Goal: Task Accomplishment & Management: Complete application form

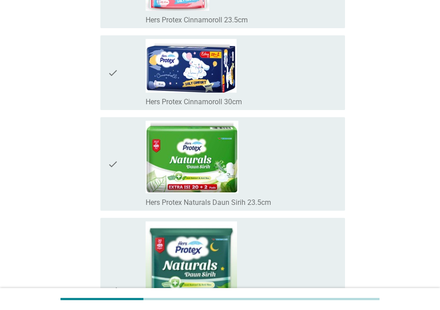
scroll to position [6403, 0]
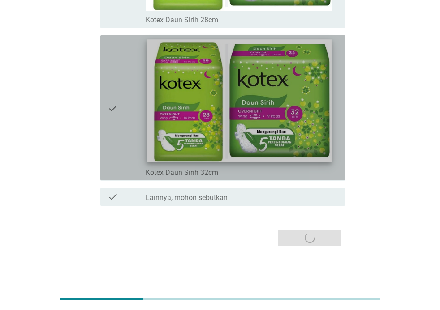
click at [273, 115] on img at bounding box center [239, 101] width 185 height 123
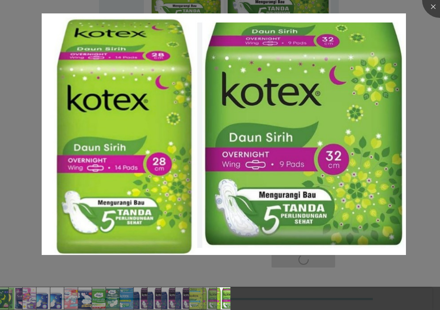
scroll to position [0, 407]
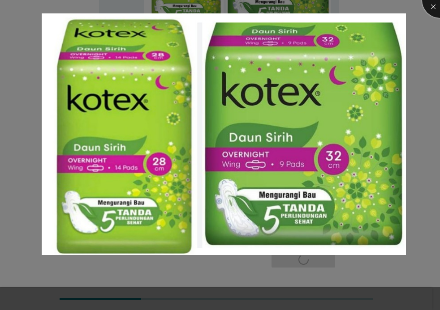
click at [432, 5] on div at bounding box center [440, 0] width 36 height 36
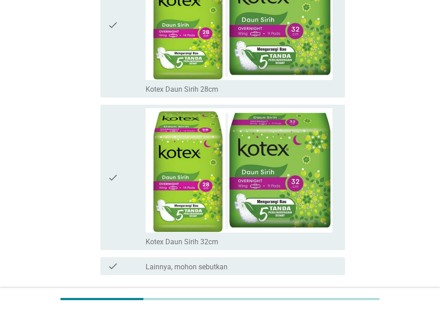
scroll to position [6403, 0]
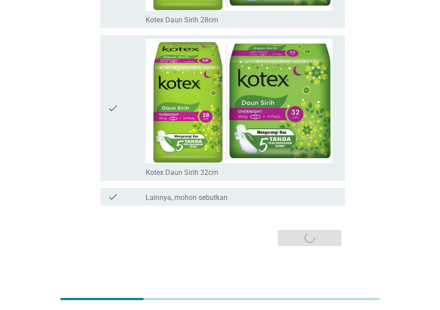
click at [309, 241] on div "Selanjutnya" at bounding box center [220, 238] width 250 height 21
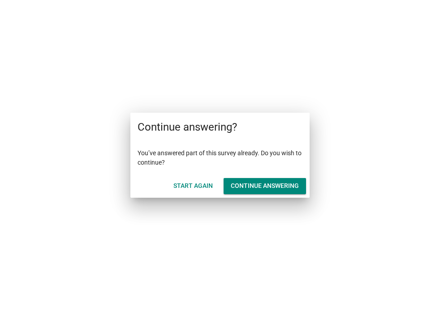
click at [272, 185] on div "Continue answering" at bounding box center [265, 185] width 68 height 9
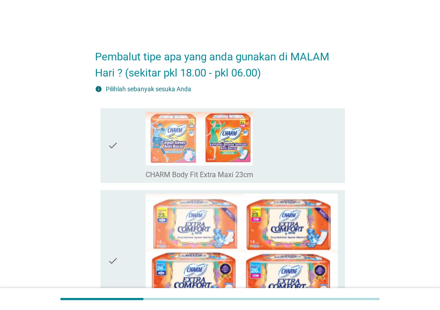
click at [266, 147] on div "check_box_outline_blank CHARM Body Fit Extra Maxi 23cm" at bounding box center [242, 146] width 192 height 68
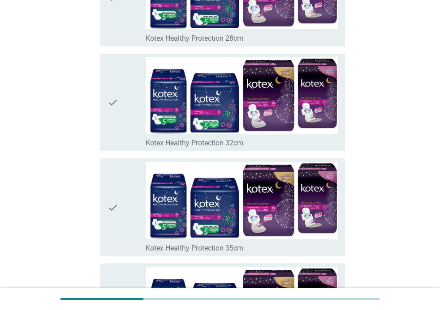
scroll to position [6403, 0]
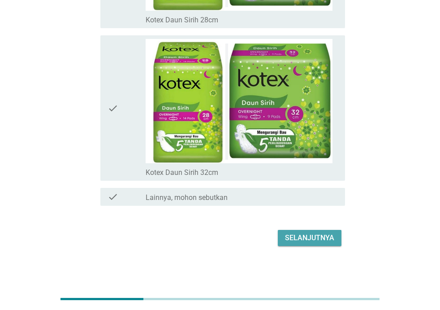
click at [312, 240] on div "Selanjutnya" at bounding box center [309, 238] width 49 height 11
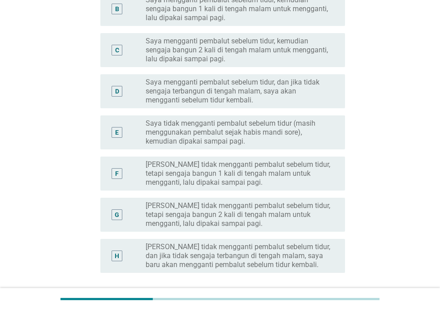
scroll to position [192, 0]
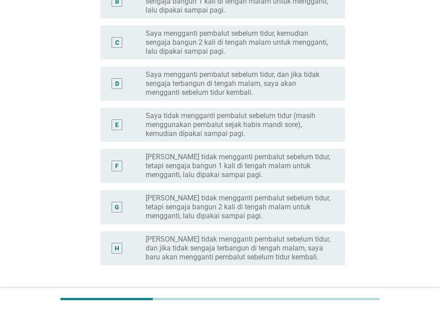
click at [300, 128] on label "Saya tidak mengganti pembalut sebelum tidur (masih menggunakan pembalut sejak h…" at bounding box center [238, 125] width 185 height 27
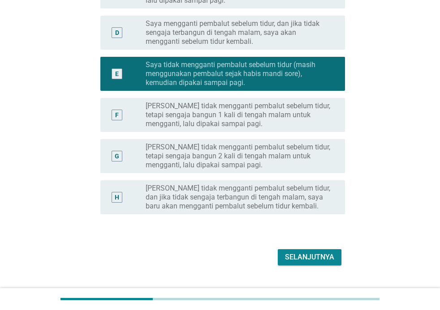
scroll to position [262, 0]
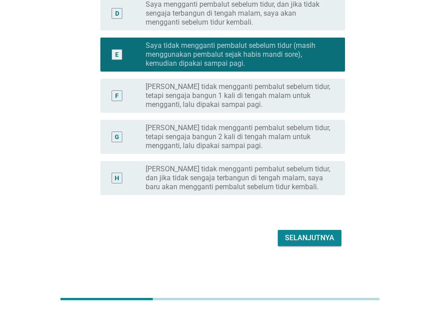
click at [302, 235] on div "Selanjutnya" at bounding box center [309, 238] width 49 height 11
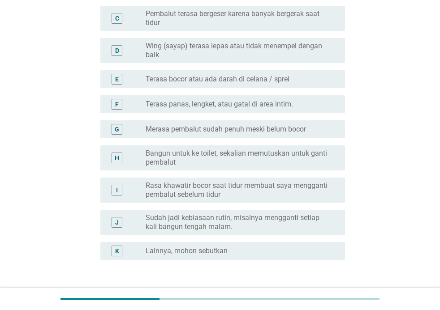
scroll to position [189, 0]
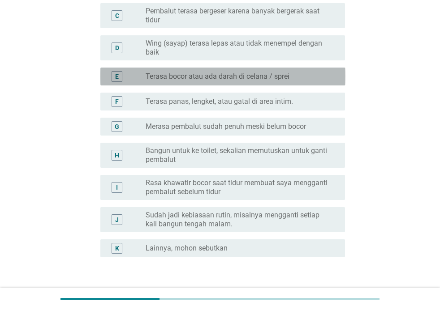
click at [305, 78] on div "radio_button_unchecked Terasa bocor atau ada darah di celana / sprei" at bounding box center [238, 76] width 185 height 9
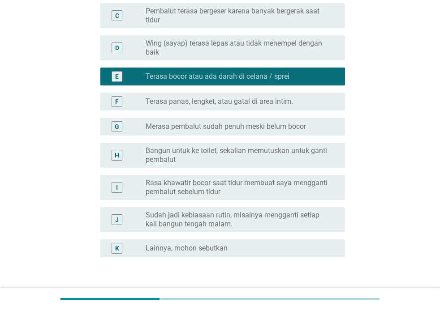
scroll to position [251, 0]
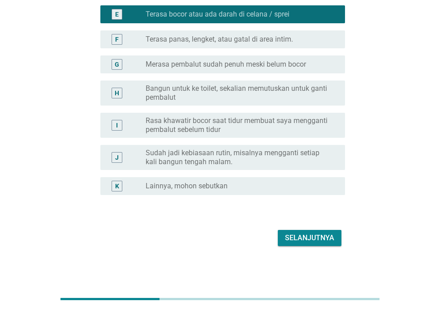
click at [306, 236] on div "Selanjutnya" at bounding box center [309, 238] width 49 height 11
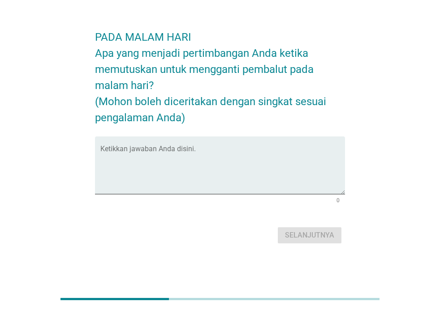
scroll to position [0, 0]
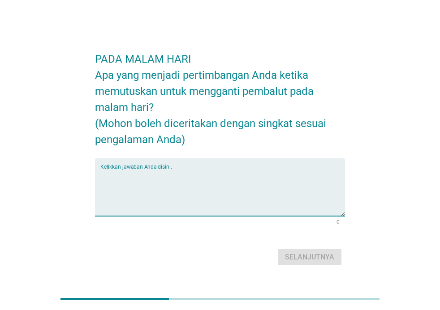
click at [249, 177] on textarea "Ketikkan jawaban Anda disini." at bounding box center [222, 192] width 245 height 47
type textarea "gatal"
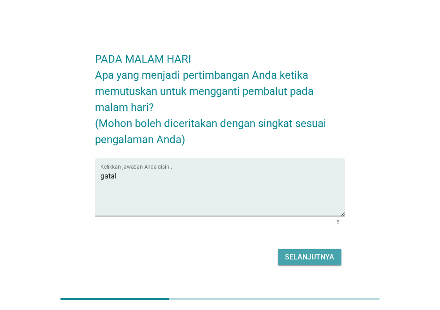
click at [316, 256] on div "Selanjutnya" at bounding box center [309, 257] width 49 height 11
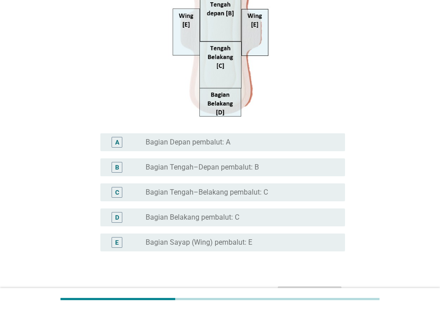
scroll to position [206, 0]
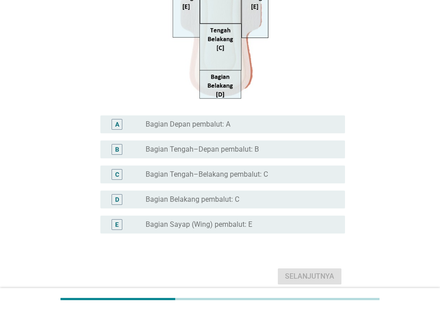
click at [254, 222] on div "radio_button_unchecked Bagian Sayap (Wing) pembalut: E" at bounding box center [238, 224] width 185 height 9
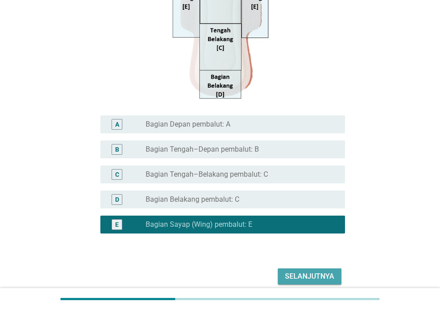
click at [315, 276] on div "Selanjutnya" at bounding box center [309, 276] width 49 height 11
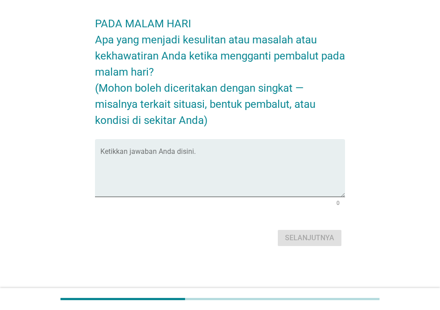
scroll to position [0, 0]
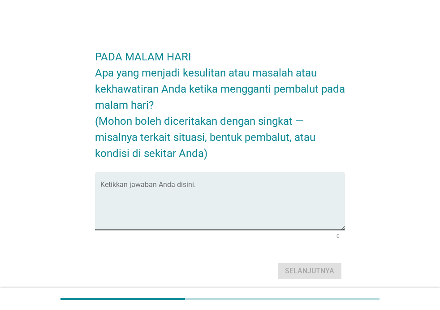
click at [262, 177] on div "Ketikkan jawaban Anda disini." at bounding box center [222, 201] width 245 height 58
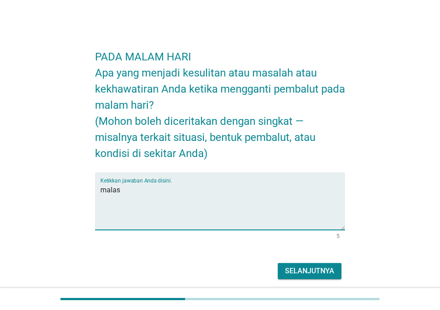
type textarea "malas"
click at [306, 271] on div "Selanjutnya" at bounding box center [309, 271] width 49 height 11
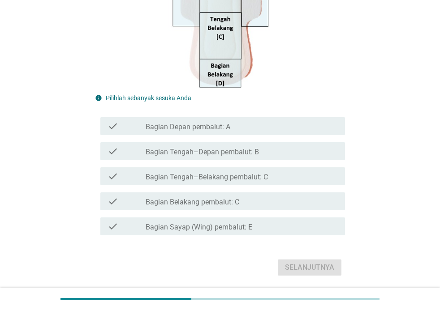
scroll to position [236, 0]
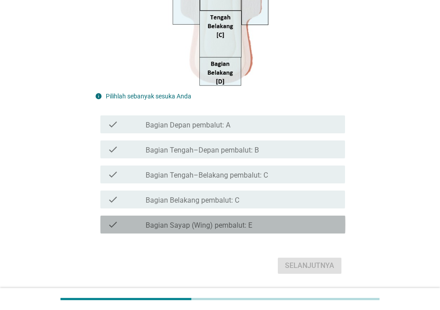
click at [267, 229] on div "check_box_outline_blank Bagian Sayap (Wing) pembalut: E" at bounding box center [242, 224] width 192 height 11
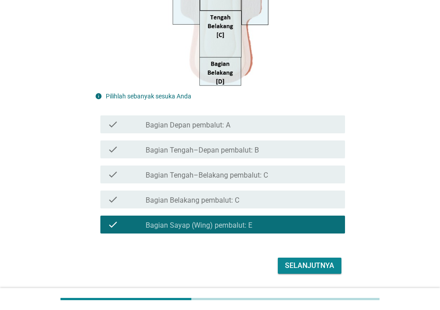
click at [313, 265] on div "Selanjutnya" at bounding box center [309, 266] width 49 height 11
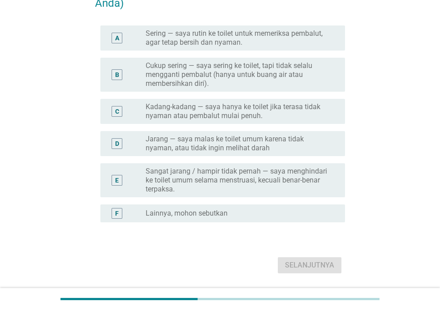
scroll to position [137, 0]
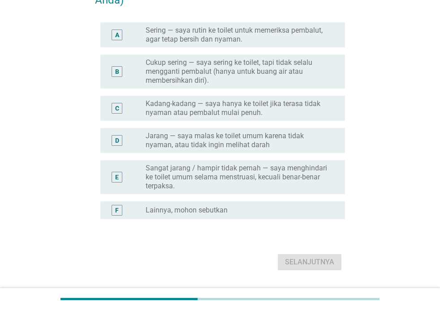
click at [297, 145] on label "Jarang — saya malas ke toilet umum karena tidak nyaman, atau tidak ingin meliha…" at bounding box center [238, 141] width 185 height 18
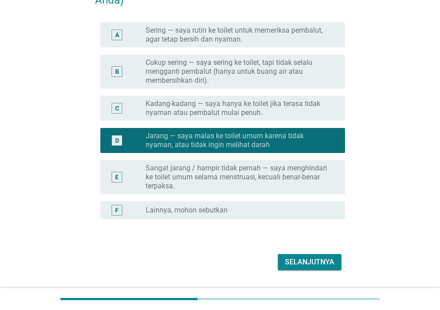
click at [309, 264] on div "Selanjutnya" at bounding box center [309, 262] width 49 height 11
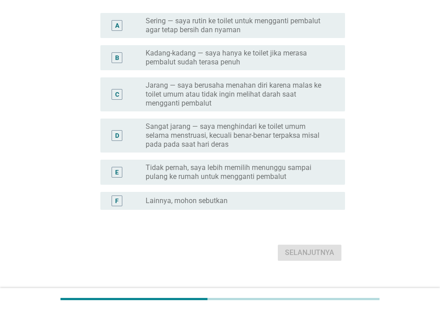
scroll to position [113, 0]
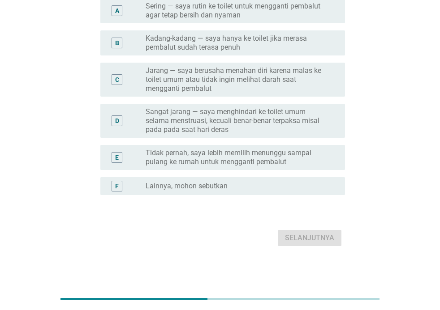
click at [300, 160] on label "Tidak pernah, saya lebih memilih menunggu sampai pulang ke rumah untuk menggant…" at bounding box center [238, 158] width 185 height 18
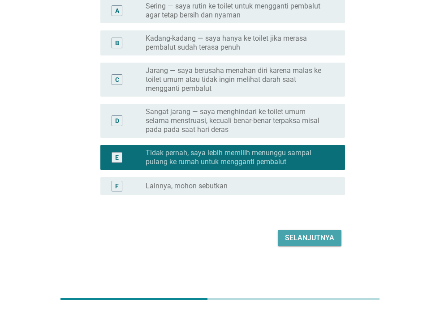
click at [319, 240] on div "Selanjutnya" at bounding box center [309, 238] width 49 height 11
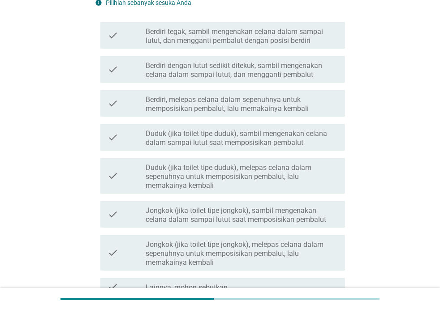
scroll to position [138, 0]
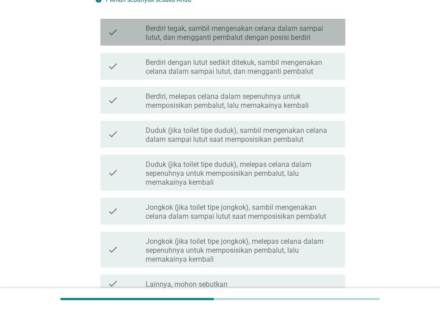
click at [293, 34] on label "Berdiri tegak, sambil mengenakan celana dalam sampai lutut, dan mengganti pemba…" at bounding box center [242, 33] width 192 height 18
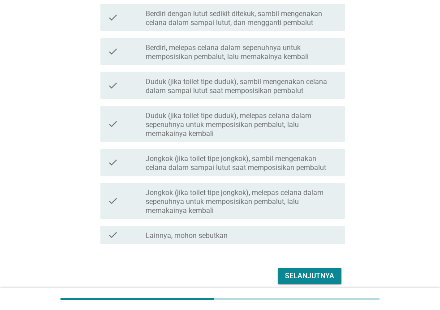
scroll to position [225, 0]
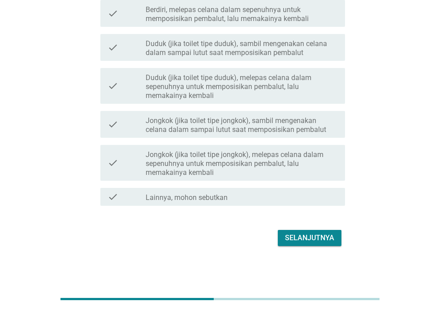
click at [322, 237] on div "Selanjutnya" at bounding box center [309, 238] width 49 height 11
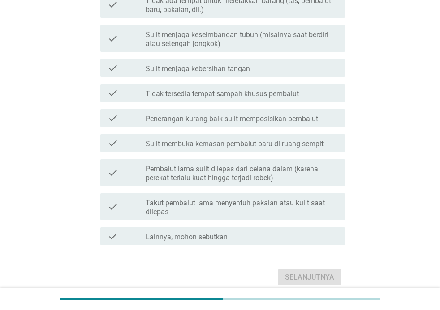
scroll to position [0, 0]
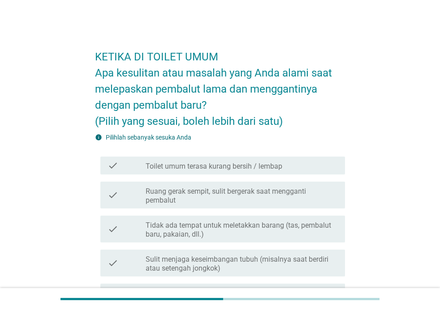
drag, startPoint x: 438, startPoint y: 137, endPoint x: 437, endPoint y: 142, distance: 4.5
click at [438, 142] on div "KETIKA DI TOILET UMUM Apa kesulitan atau masalah yang Anda alami saat melepaska…" at bounding box center [220, 276] width 440 height 553
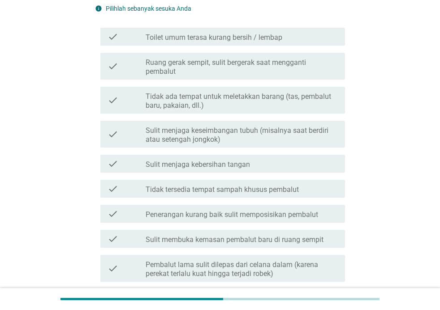
scroll to position [131, 0]
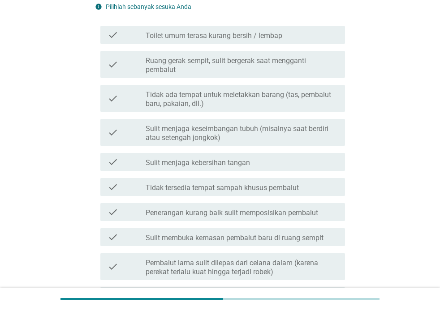
click at [300, 35] on div "check_box_outline_blank Toilet umum terasa kurang bersih / lembap" at bounding box center [242, 35] width 192 height 11
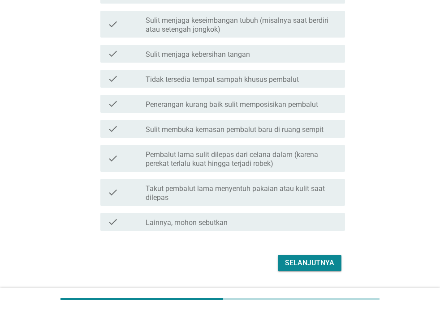
scroll to position [255, 0]
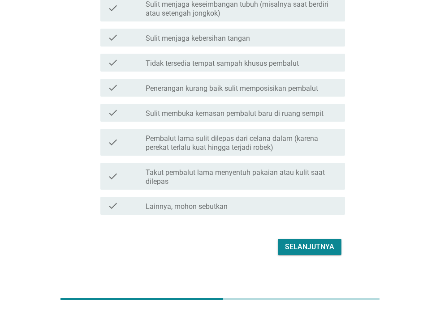
click at [311, 242] on div "Selanjutnya" at bounding box center [309, 247] width 49 height 11
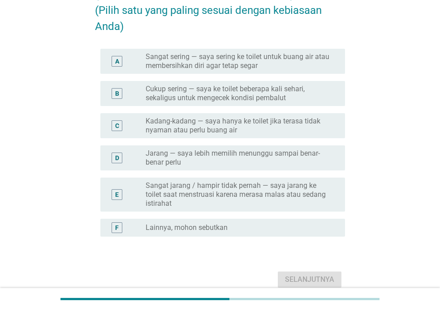
scroll to position [112, 0]
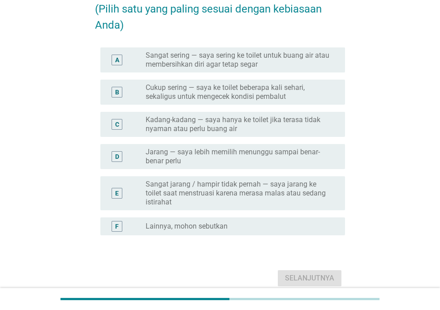
click at [318, 159] on label "Jarang — saya lebih memilih menunggu sampai benar-benar perlu" at bounding box center [238, 157] width 185 height 18
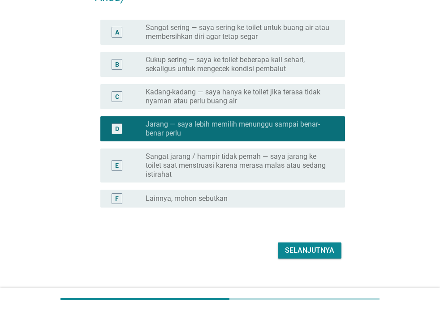
scroll to position [142, 0]
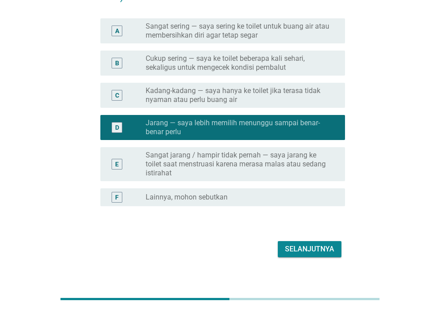
click at [300, 95] on label "Kadang-kadang — saya hanya ke toilet jika terasa tidak nyaman atau perlu buang …" at bounding box center [238, 95] width 185 height 18
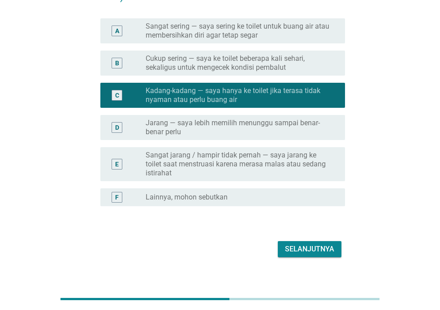
click at [321, 252] on div "Selanjutnya" at bounding box center [309, 249] width 49 height 11
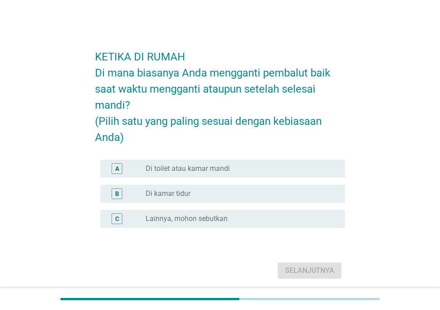
click at [285, 170] on div "radio_button_unchecked Di toilet atau kamar mandi" at bounding box center [238, 168] width 185 height 9
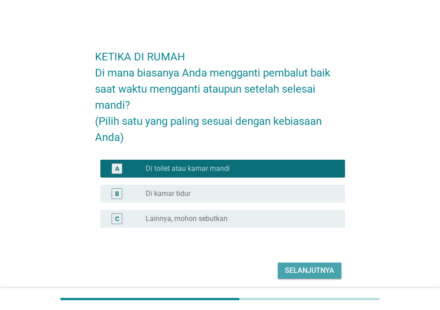
click at [324, 270] on div "Selanjutnya" at bounding box center [309, 271] width 49 height 11
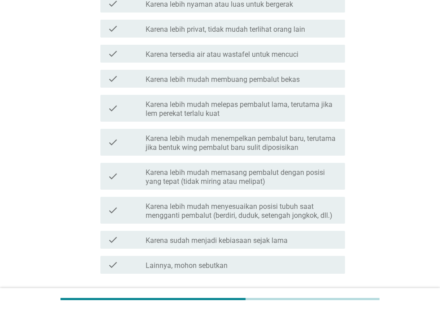
scroll to position [207, 0]
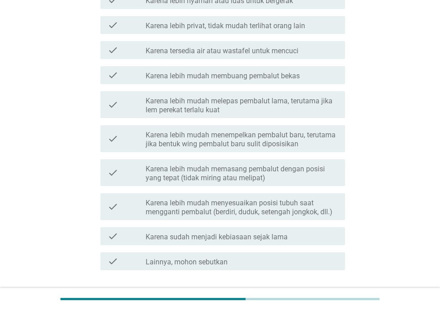
click at [300, 49] on div "check_box_outline_blank Karena tersedia air atau wastafel untuk mencuci" at bounding box center [242, 50] width 192 height 11
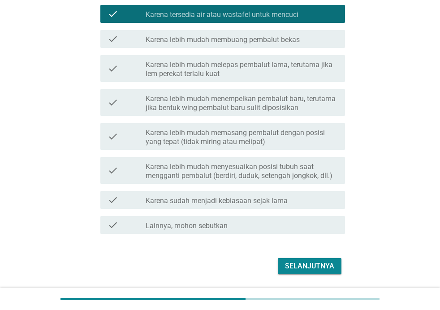
scroll to position [271, 0]
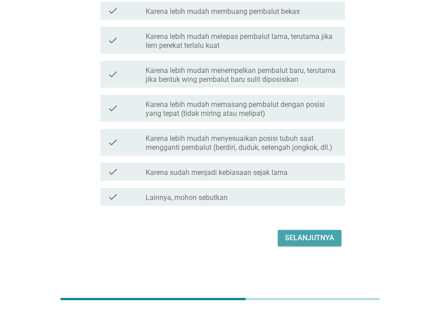
click at [318, 242] on div "Selanjutnya" at bounding box center [309, 238] width 49 height 11
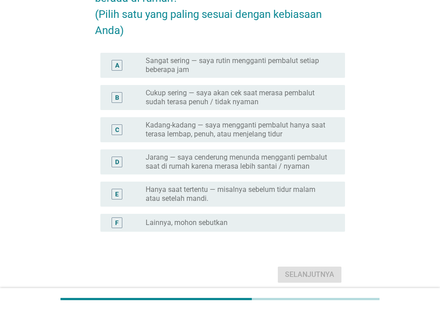
scroll to position [93, 0]
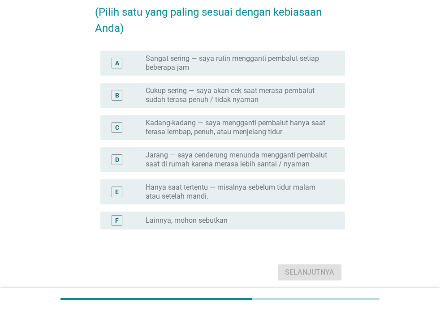
click at [275, 161] on label "Jarang — saya cenderung menunda mengganti pembalut saat di rumah karena merasa …" at bounding box center [238, 160] width 185 height 18
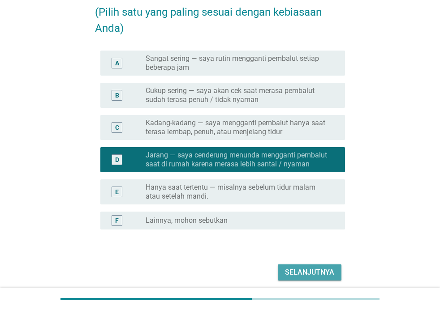
click at [311, 270] on div "Selanjutnya" at bounding box center [309, 272] width 49 height 11
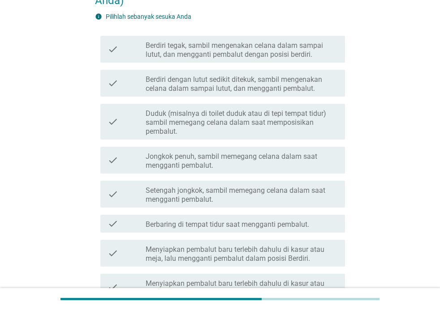
scroll to position [124, 0]
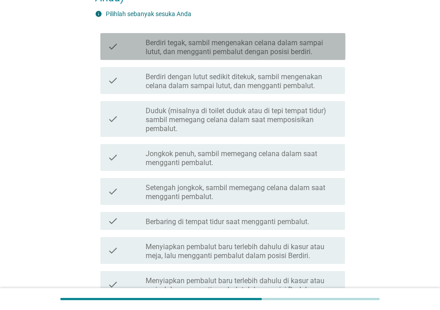
click at [321, 52] on label "Berdiri tegak, sambil mengenakan celana dalam sampai lutut, dan mengganti pemba…" at bounding box center [242, 48] width 192 height 18
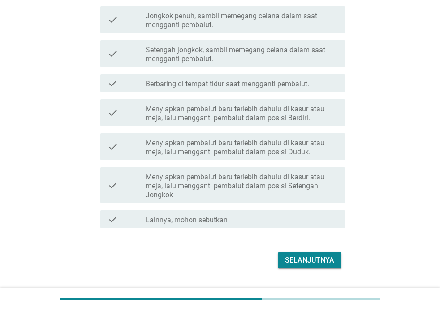
scroll to position [263, 0]
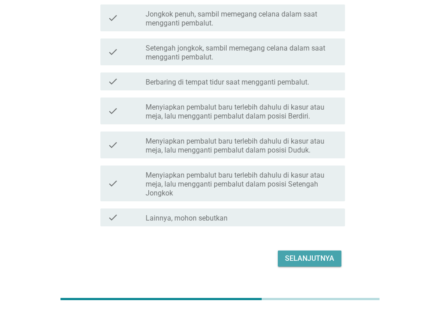
click at [316, 258] on div "Selanjutnya" at bounding box center [309, 258] width 49 height 11
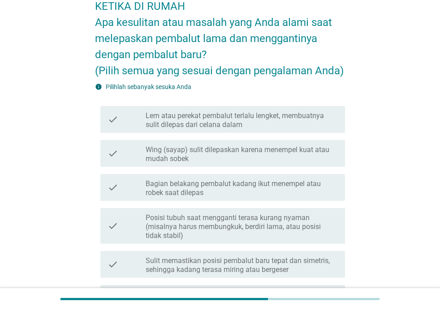
scroll to position [65, 0]
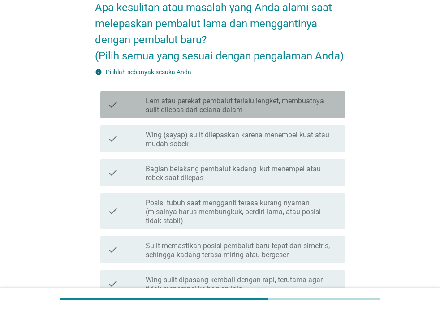
click at [322, 104] on label "Lem atau perekat pembalut terlalu lengket, membuatnya sulit dilepas dari celana…" at bounding box center [242, 106] width 192 height 18
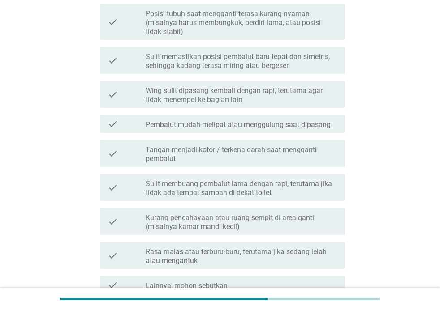
scroll to position [259, 0]
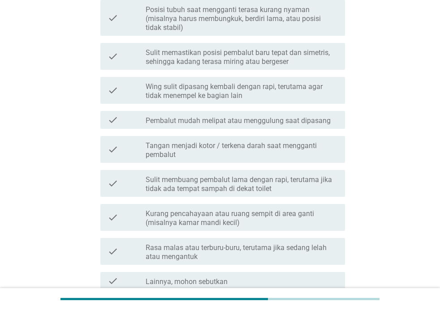
click at [275, 86] on label "Wing sulit dipasang kembali dengan rapi, terutama agar tidak menempel ke bagian…" at bounding box center [242, 91] width 192 height 18
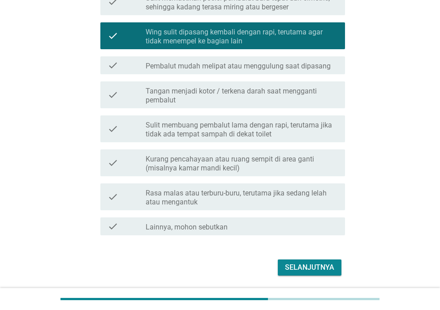
scroll to position [314, 0]
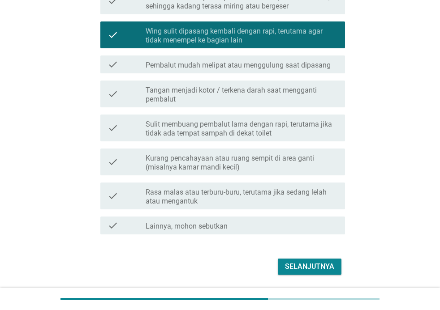
click at [266, 59] on div "check_box_outline_blank Pembalut mudah melipat atau menggulung saat dipasang" at bounding box center [242, 64] width 192 height 11
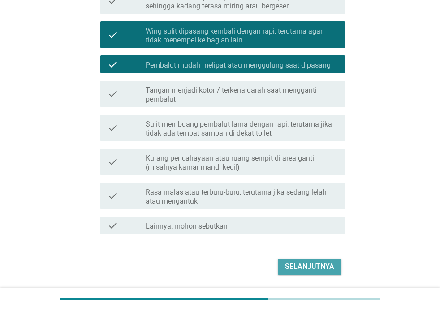
click at [318, 265] on div "Selanjutnya" at bounding box center [309, 267] width 49 height 11
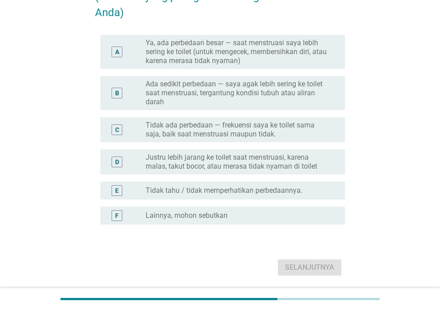
scroll to position [125, 0]
click at [284, 47] on label "Ya, ada perbedaan besar — saat menstruasi saya lebih sering ke toilet (untuk me…" at bounding box center [238, 51] width 185 height 27
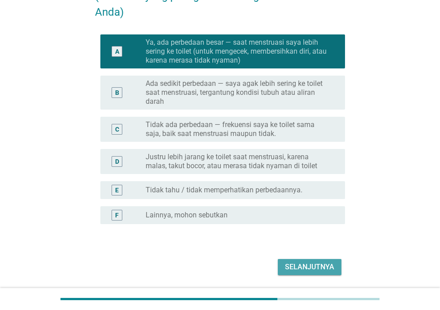
click at [307, 268] on div "Selanjutnya" at bounding box center [309, 267] width 49 height 11
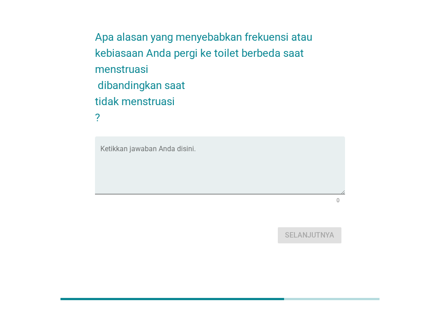
scroll to position [0, 0]
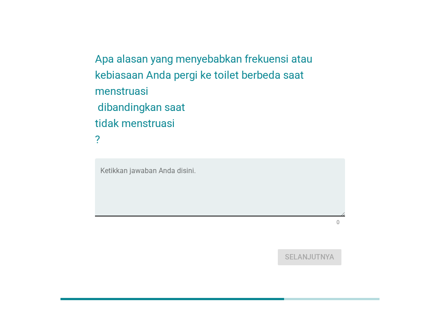
click at [292, 178] on textarea "Ketikkan jawaban Anda disini." at bounding box center [222, 192] width 245 height 47
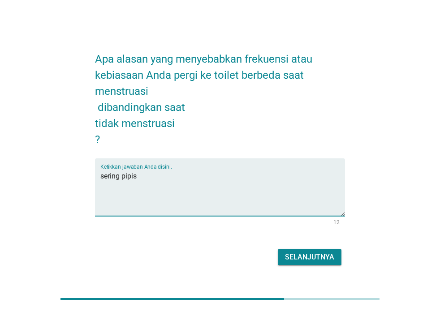
type textarea "sering pipis"
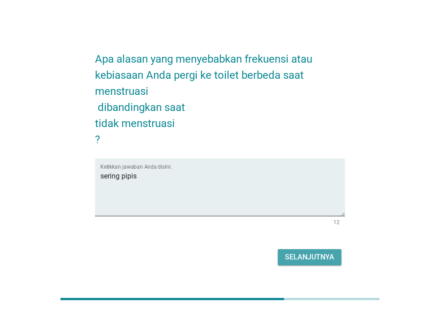
click at [305, 256] on div "Selanjutnya" at bounding box center [309, 257] width 49 height 11
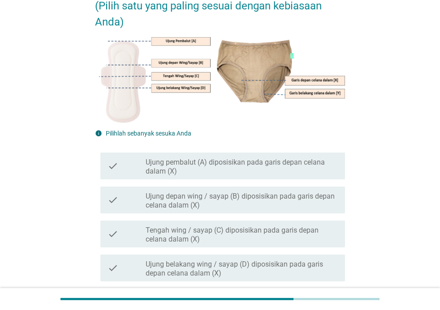
scroll to position [130, 0]
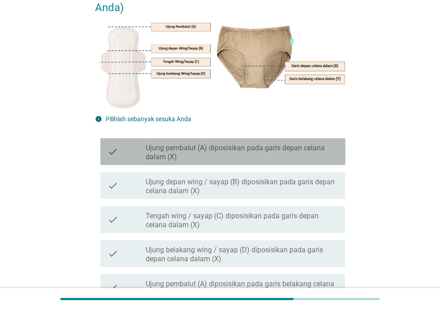
click at [279, 146] on label "Ujung pembalut (A) diposisikan pada garis depan celana dalam (X)" at bounding box center [242, 153] width 192 height 18
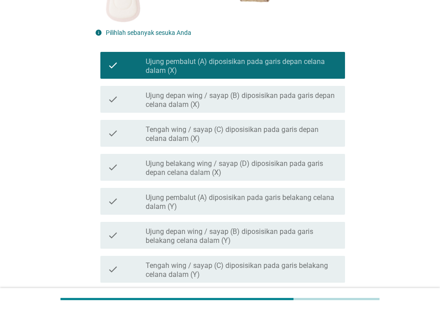
scroll to position [250, 0]
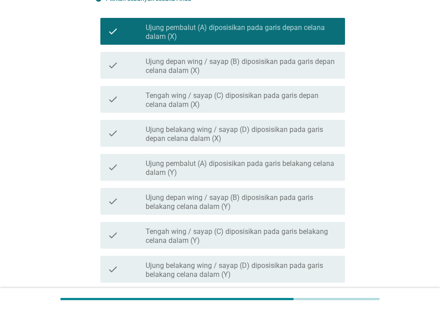
click at [306, 166] on label "Ujung pembalut (A) diposisikan pada garis belakang celana dalam (Y)" at bounding box center [242, 168] width 192 height 18
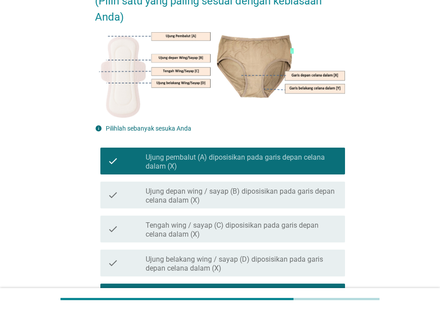
scroll to position [352, 0]
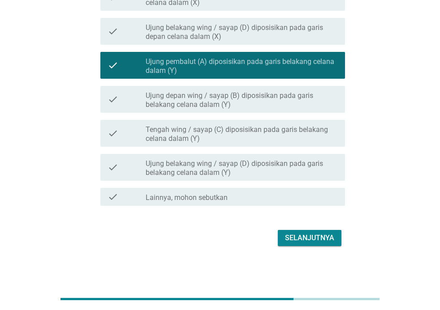
click at [333, 240] on div "Selanjutnya" at bounding box center [309, 238] width 49 height 11
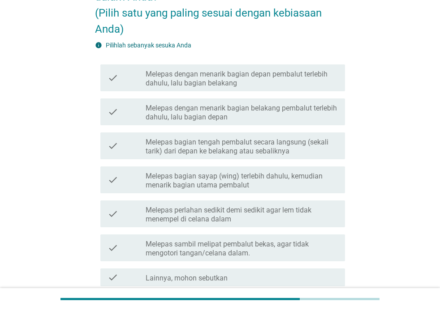
scroll to position [125, 0]
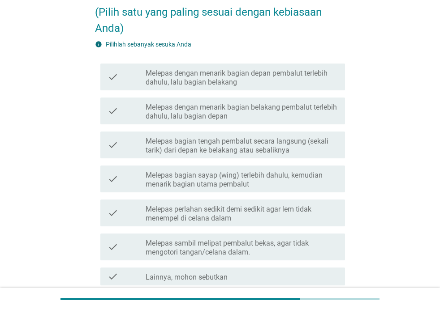
click at [304, 77] on label "Melepas dengan menarik bagian depan pembalut terlebih dahulu, lalu bagian belak…" at bounding box center [242, 78] width 192 height 18
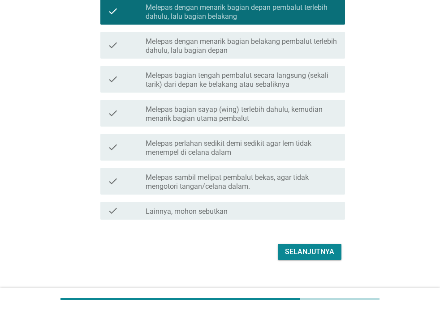
scroll to position [196, 0]
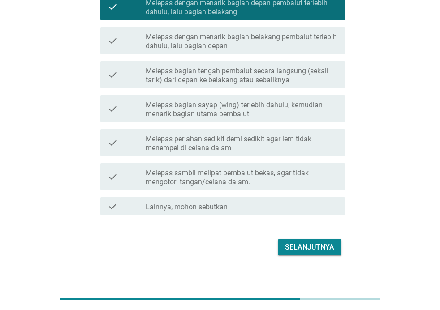
click at [280, 172] on label "Melepas sambil melipat pembalut bekas, agar tidak mengotori tangan/celana dalam." at bounding box center [242, 178] width 192 height 18
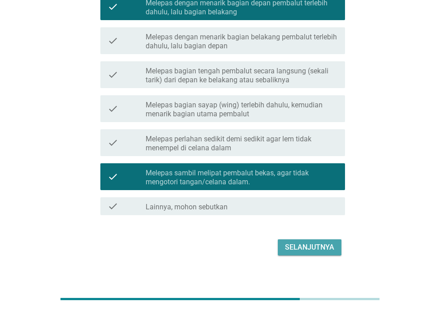
click at [306, 249] on div "Selanjutnya" at bounding box center [309, 247] width 49 height 11
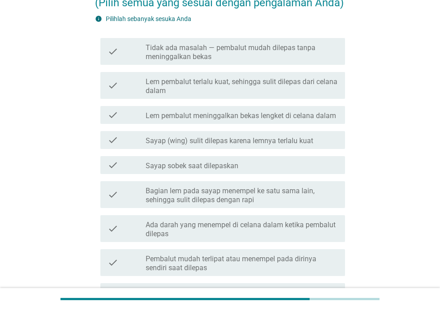
scroll to position [125, 0]
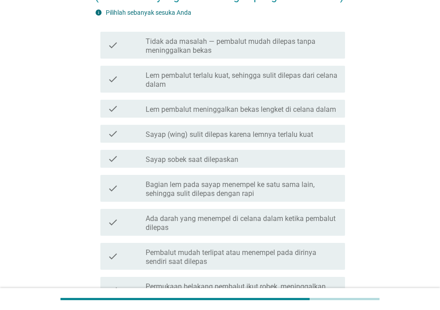
click at [320, 79] on label "Lem pembalut terlalu kuat, sehingga sulit dilepas dari celana dalam" at bounding box center [242, 80] width 192 height 18
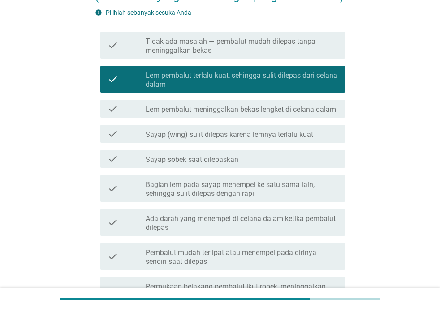
click at [309, 133] on label "Sayap (wing) sulit dilepas karena lemnya terlalu kuat" at bounding box center [229, 134] width 167 height 9
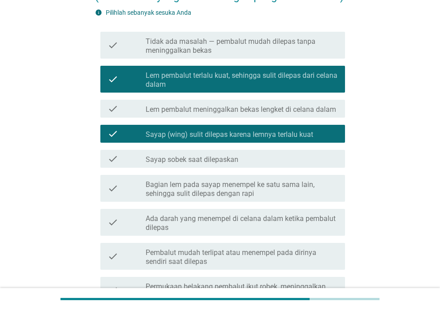
click at [320, 72] on label "Lem pembalut terlalu kuat, sehingga sulit dilepas dari celana dalam" at bounding box center [242, 80] width 192 height 18
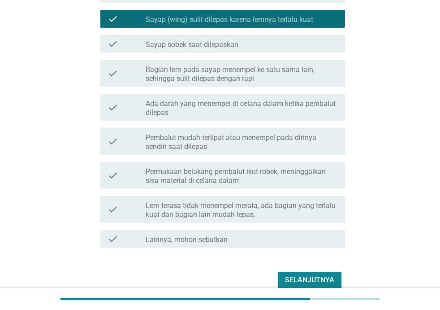
scroll to position [241, 0]
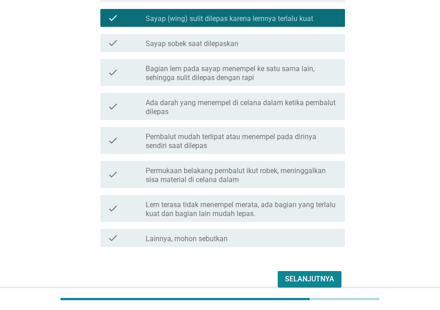
click at [322, 73] on label "Bagian lem pada sayap menempel ke satu sama lain, sehingga sulit dilepas dengan…" at bounding box center [242, 73] width 192 height 18
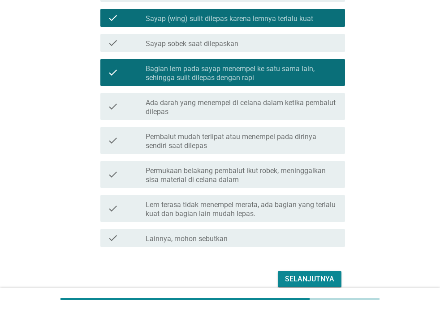
click at [312, 277] on div "Selanjutnya" at bounding box center [309, 279] width 49 height 11
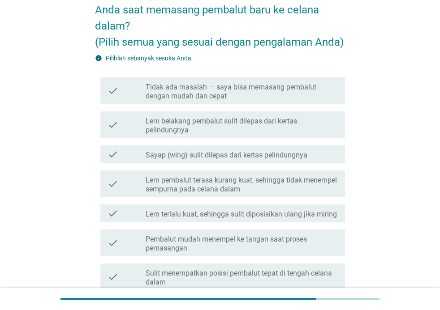
scroll to position [86, 0]
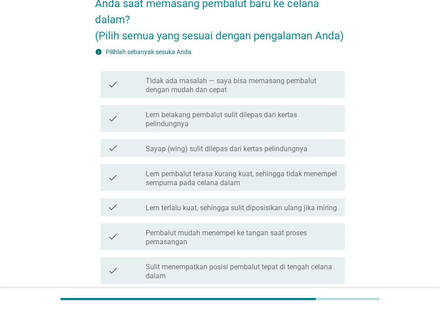
click at [299, 146] on label "Sayap (wing) sulit dilepas dari kertas pelindungnya" at bounding box center [227, 149] width 162 height 9
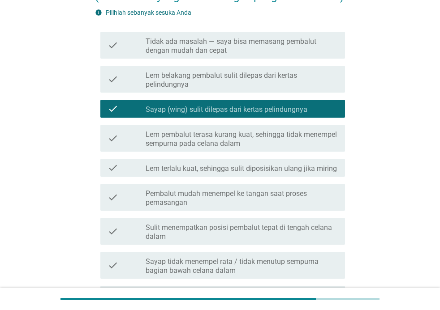
scroll to position [133, 0]
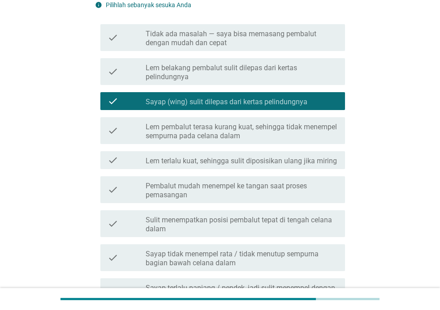
click at [325, 163] on label "Lem terlalu kuat, sehingga sulit diposisikan ulang jika miring" at bounding box center [241, 161] width 191 height 9
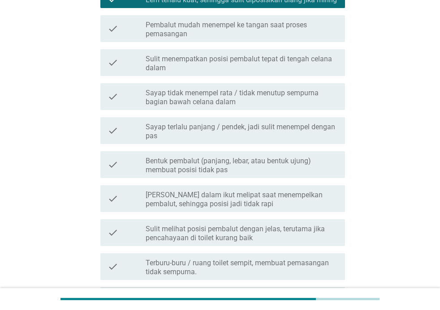
scroll to position [295, 0]
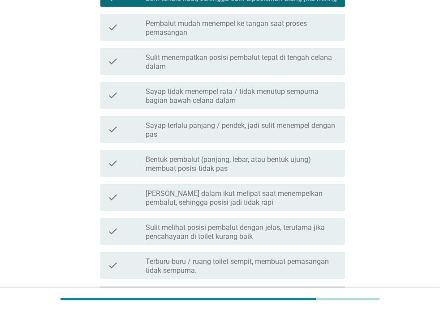
click at [309, 97] on label "Sayap tidak menempel rata / tidak menutup sempurna bagian bawah celana dalam" at bounding box center [242, 96] width 192 height 18
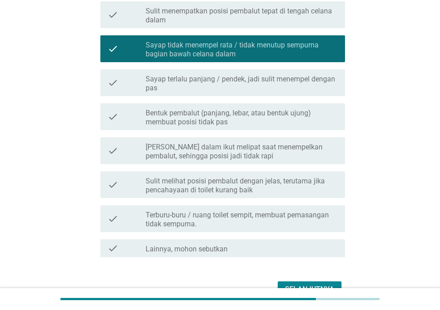
scroll to position [346, 0]
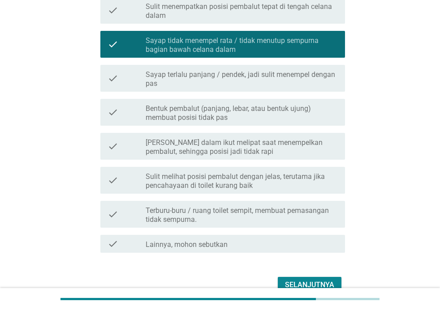
click at [297, 78] on label "Sayap terlalu panjang / pendek, jadi sulit menempel dengan pas" at bounding box center [242, 79] width 192 height 18
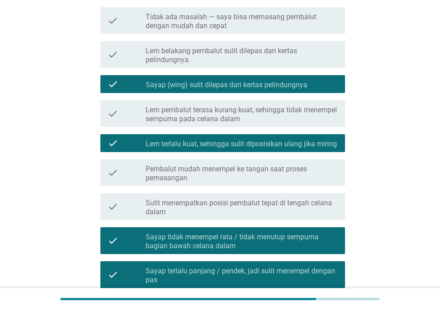
scroll to position [153, 0]
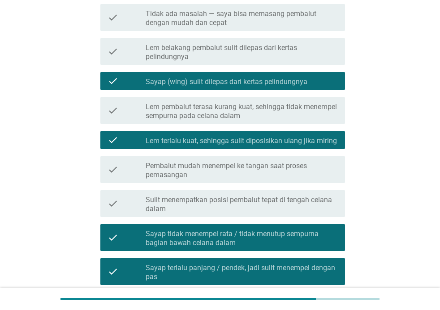
click at [296, 79] on label "Sayap (wing) sulit dilepas dari kertas pelindungnya" at bounding box center [227, 81] width 162 height 9
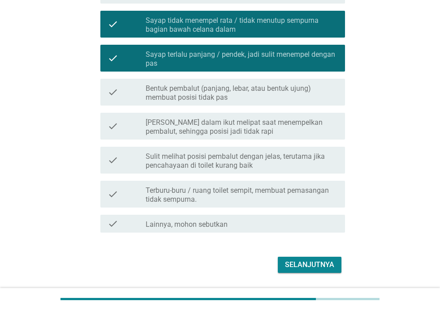
scroll to position [374, 0]
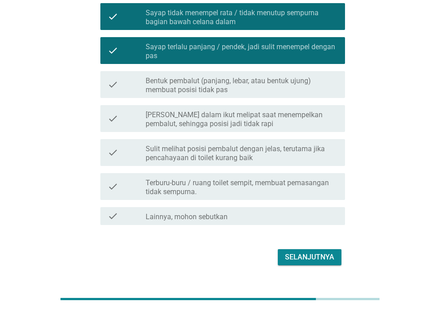
click at [319, 261] on div "Selanjutnya" at bounding box center [309, 257] width 49 height 11
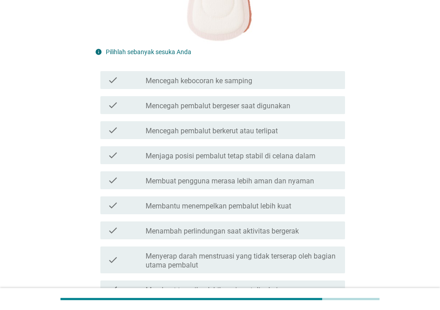
scroll to position [216, 0]
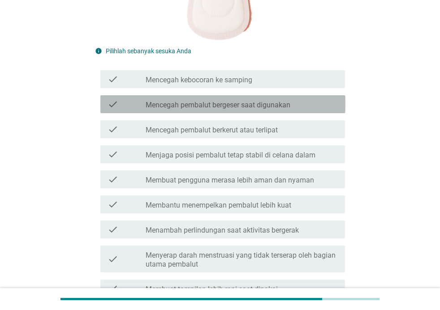
click at [309, 99] on div "check_box_outline_blank Mencegah pembalut bergeser saat digunakan" at bounding box center [242, 104] width 192 height 11
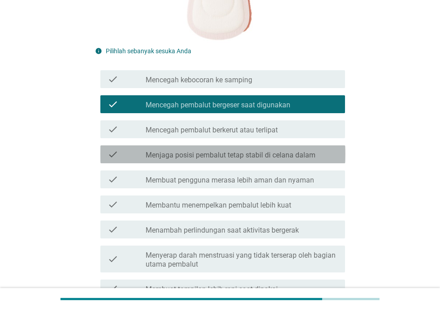
click at [320, 159] on div "check_box_outline_blank Menjaga posisi pembalut tetap stabil di celana dalam" at bounding box center [242, 154] width 192 height 11
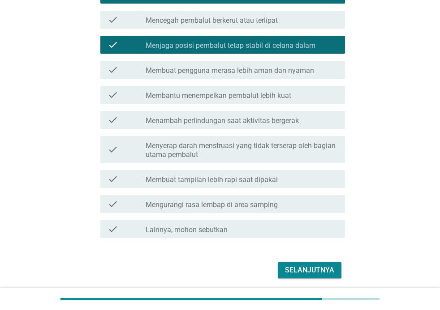
scroll to position [327, 0]
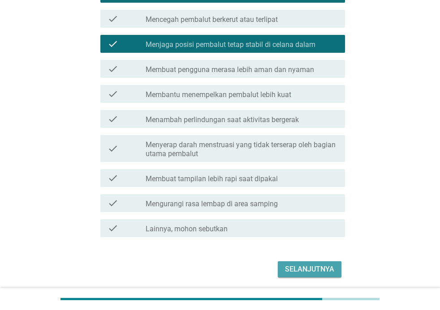
click at [324, 267] on div "Selanjutnya" at bounding box center [309, 269] width 49 height 11
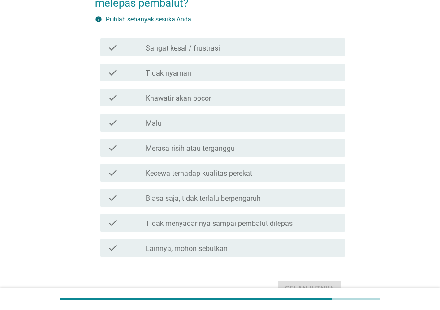
scroll to position [119, 0]
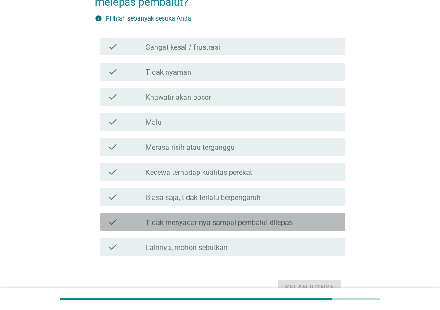
click at [302, 220] on div "check_box_outline_blank Tidak menyadarinya sampai pembalut dilepas" at bounding box center [242, 222] width 192 height 11
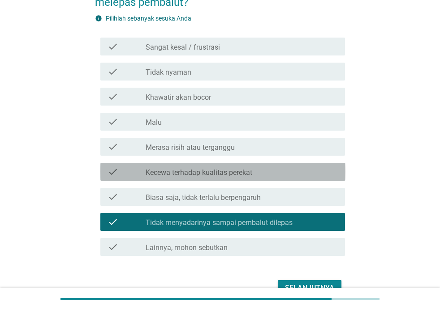
click at [238, 175] on label "Kecewa terhadap kualitas perekat" at bounding box center [199, 172] width 107 height 9
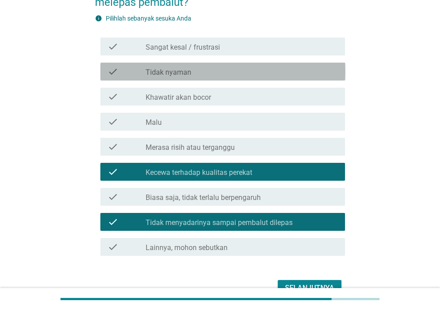
click at [218, 72] on div "check_box_outline_blank Tidak nyaman" at bounding box center [242, 71] width 192 height 11
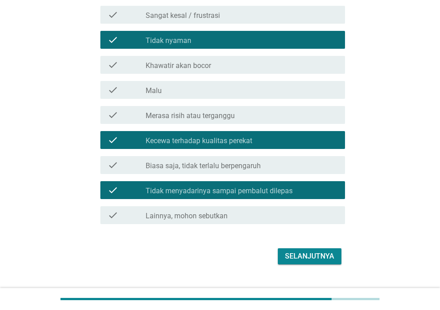
scroll to position [152, 0]
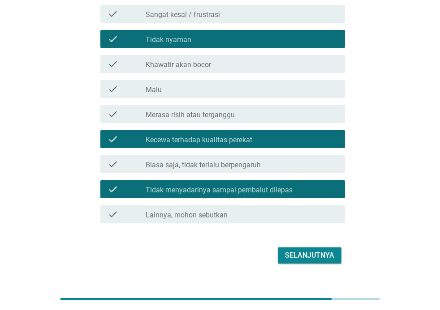
click at [326, 252] on div "Selanjutnya" at bounding box center [309, 255] width 49 height 11
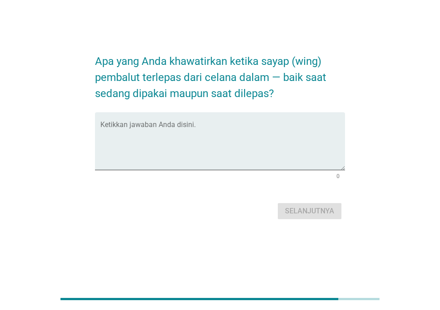
scroll to position [0, 0]
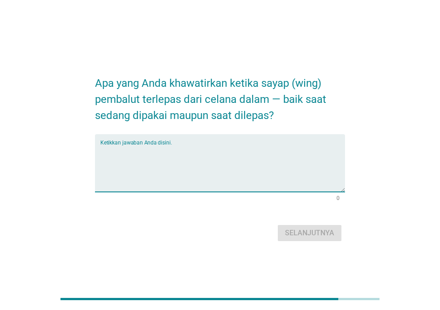
click at [237, 147] on textarea "Ketikkan jawaban Anda disini." at bounding box center [222, 168] width 245 height 47
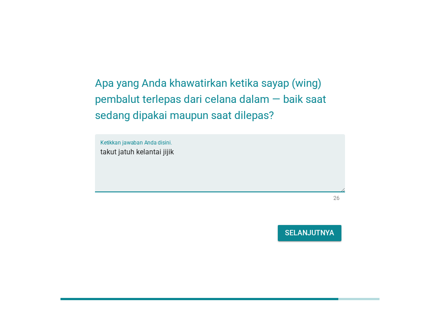
type textarea "takut jatuh kelantai jijik"
click at [313, 235] on div "Selanjutnya" at bounding box center [309, 233] width 49 height 11
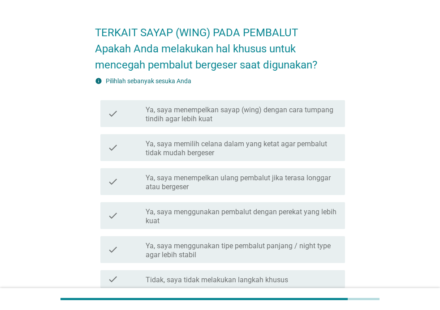
scroll to position [44, 0]
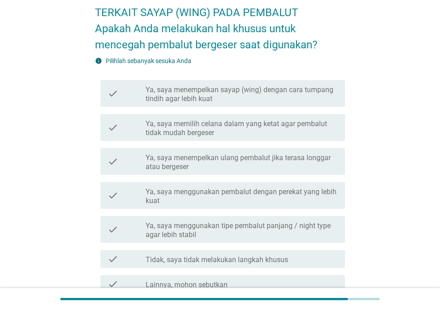
click at [317, 97] on label "Ya, saya menempelkan sayap (wing) dengan cara tumpang tindih agar lebih kuat" at bounding box center [242, 95] width 192 height 18
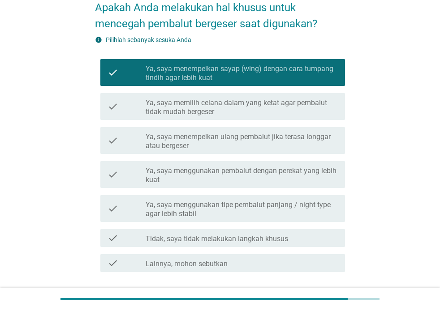
scroll to position [99, 0]
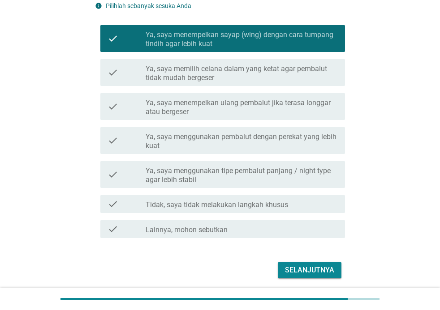
click at [306, 273] on div "Selanjutnya" at bounding box center [309, 270] width 49 height 11
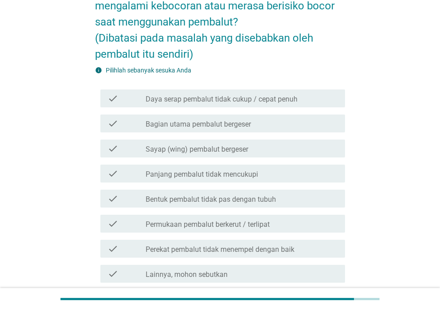
scroll to position [0, 0]
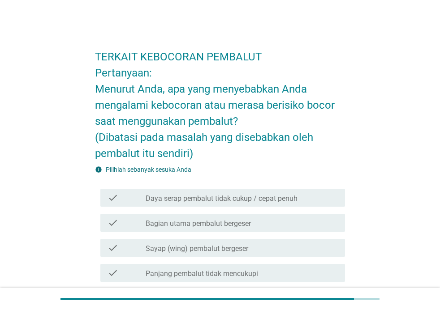
drag, startPoint x: 438, startPoint y: 174, endPoint x: 437, endPoint y: 193, distance: 18.9
click at [437, 193] on div "TERKAIT KEBOCORAN PEMBALUT Pertanyaan: Menurut Anda, apa yang menyebabkan Anda …" at bounding box center [220, 232] width 440 height 465
click at [295, 198] on label "Daya serap pembalut tidak cukup / cepat penuh" at bounding box center [222, 198] width 152 height 9
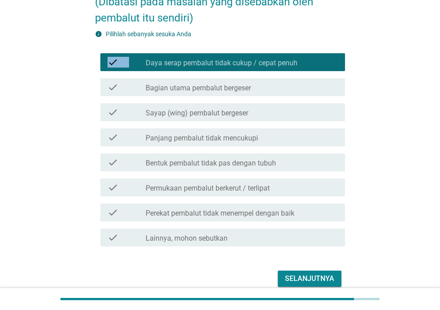
scroll to position [140, 0]
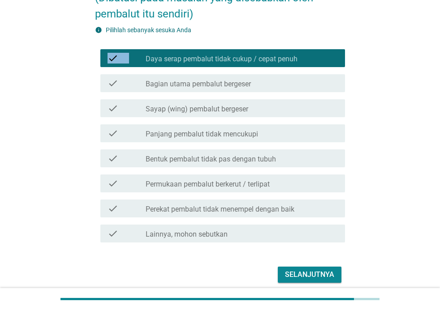
click at [238, 133] on label "Panjang pembalut tidak mencukupi" at bounding box center [202, 134] width 112 height 9
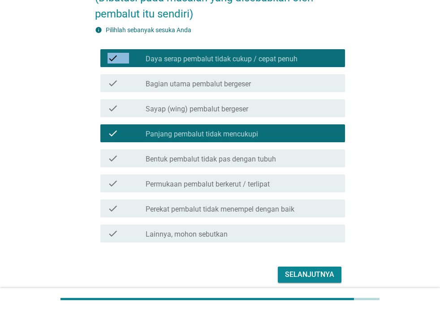
click at [249, 180] on label "Permukaan pembalut berkerut / terlipat" at bounding box center [208, 184] width 124 height 9
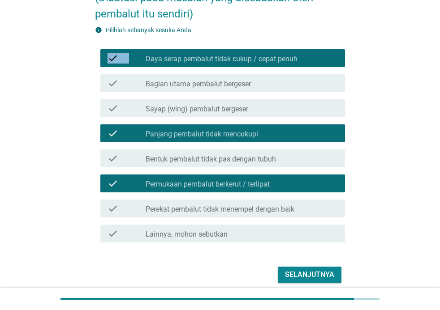
click at [315, 276] on div "Selanjutnya" at bounding box center [309, 275] width 49 height 11
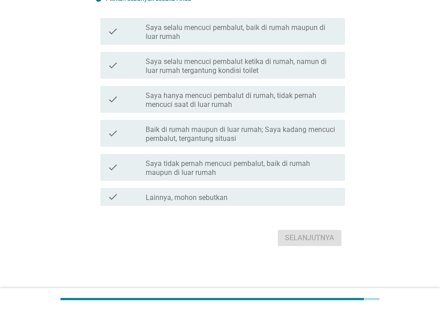
scroll to position [0, 0]
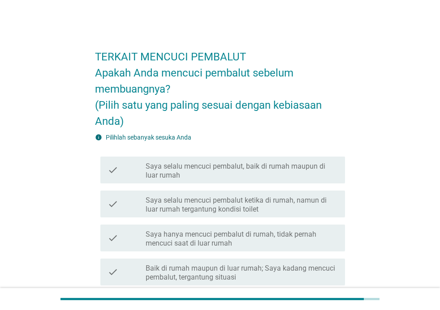
click at [329, 200] on label "Saya selalu mencuci pembalut ketika di rumah, namun di luar rumah tergantung ko…" at bounding box center [242, 205] width 192 height 18
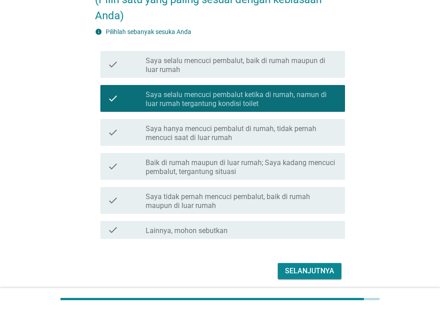
scroll to position [106, 0]
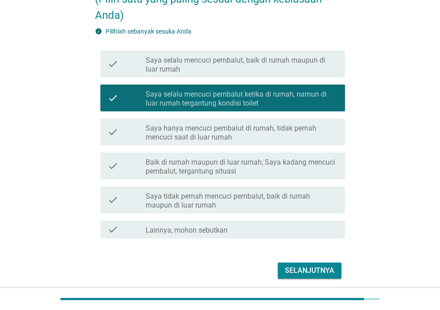
click at [271, 132] on label "Saya hanya mencuci pembalut di rumah, tidak pernah mencuci saat di luar rumah" at bounding box center [242, 133] width 192 height 18
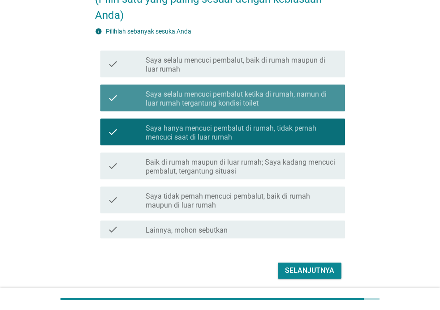
click at [295, 100] on label "Saya selalu mencuci pembalut ketika di rumah, namun di luar rumah tergantung ko…" at bounding box center [242, 99] width 192 height 18
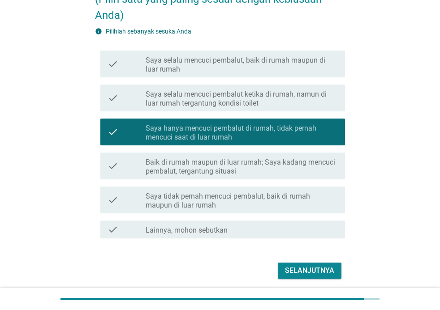
click at [307, 268] on div "Selanjutnya" at bounding box center [309, 271] width 49 height 11
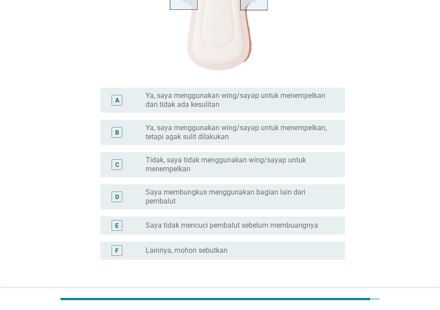
scroll to position [240, 0]
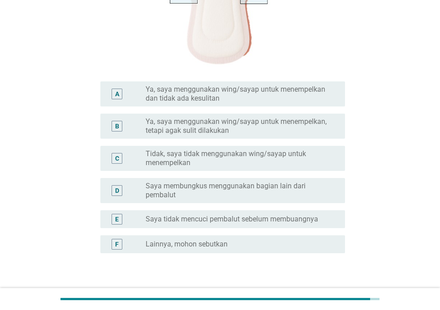
click at [308, 96] on label "Ya, saya menggunakan wing/sayap untuk menempelkan dan tidak ada kesulitan" at bounding box center [238, 94] width 185 height 18
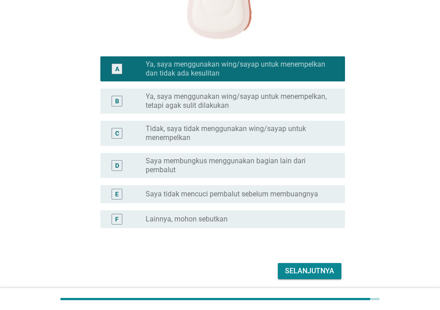
scroll to position [278, 0]
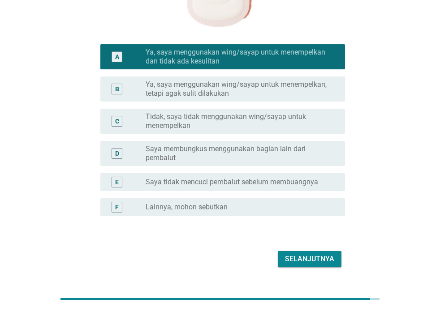
click at [316, 257] on div "Selanjutnya" at bounding box center [309, 259] width 49 height 11
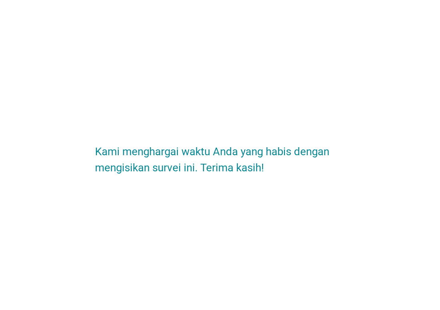
scroll to position [0, 0]
